Goal: Find specific page/section: Find specific page/section

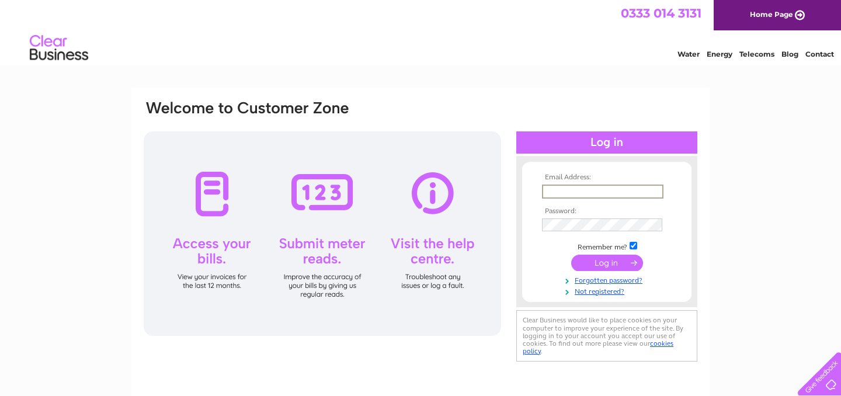
click at [592, 188] on input "text" at bounding box center [603, 192] width 122 height 14
type input "info@cleanairuk.com"
click at [609, 263] on input "submit" at bounding box center [607, 263] width 72 height 16
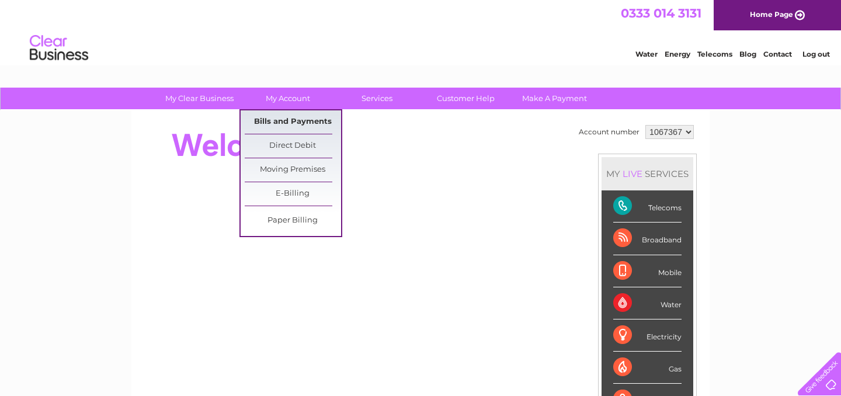
click at [286, 122] on link "Bills and Payments" at bounding box center [293, 121] width 96 height 23
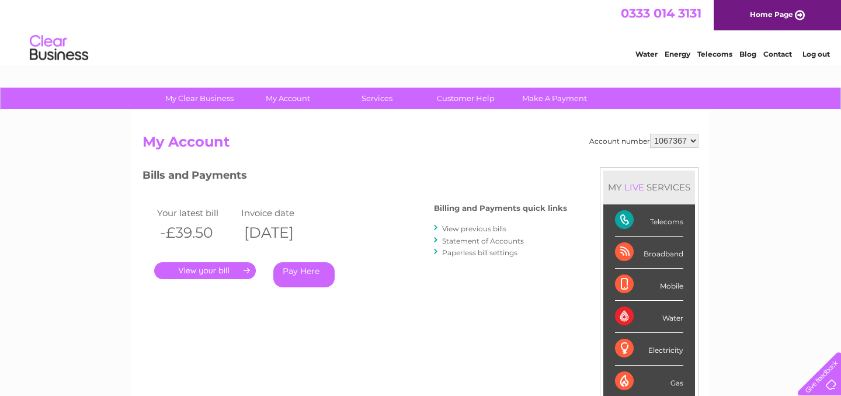
click at [233, 272] on link "." at bounding box center [205, 270] width 102 height 17
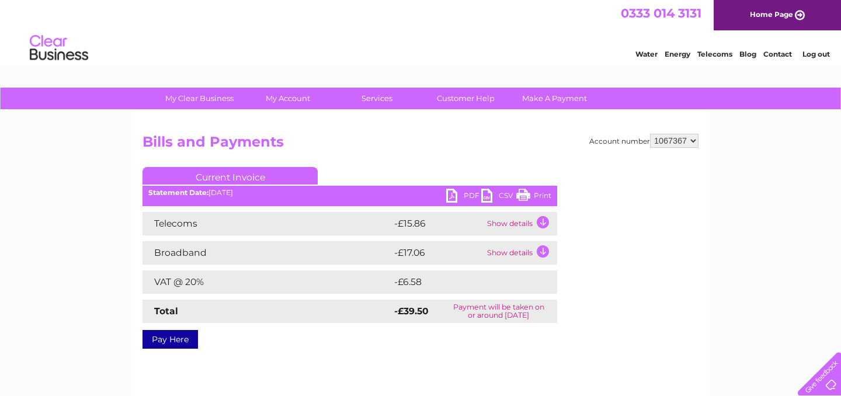
click at [537, 198] on link "Print" at bounding box center [533, 197] width 35 height 17
